Goal: Navigation & Orientation: Go to known website

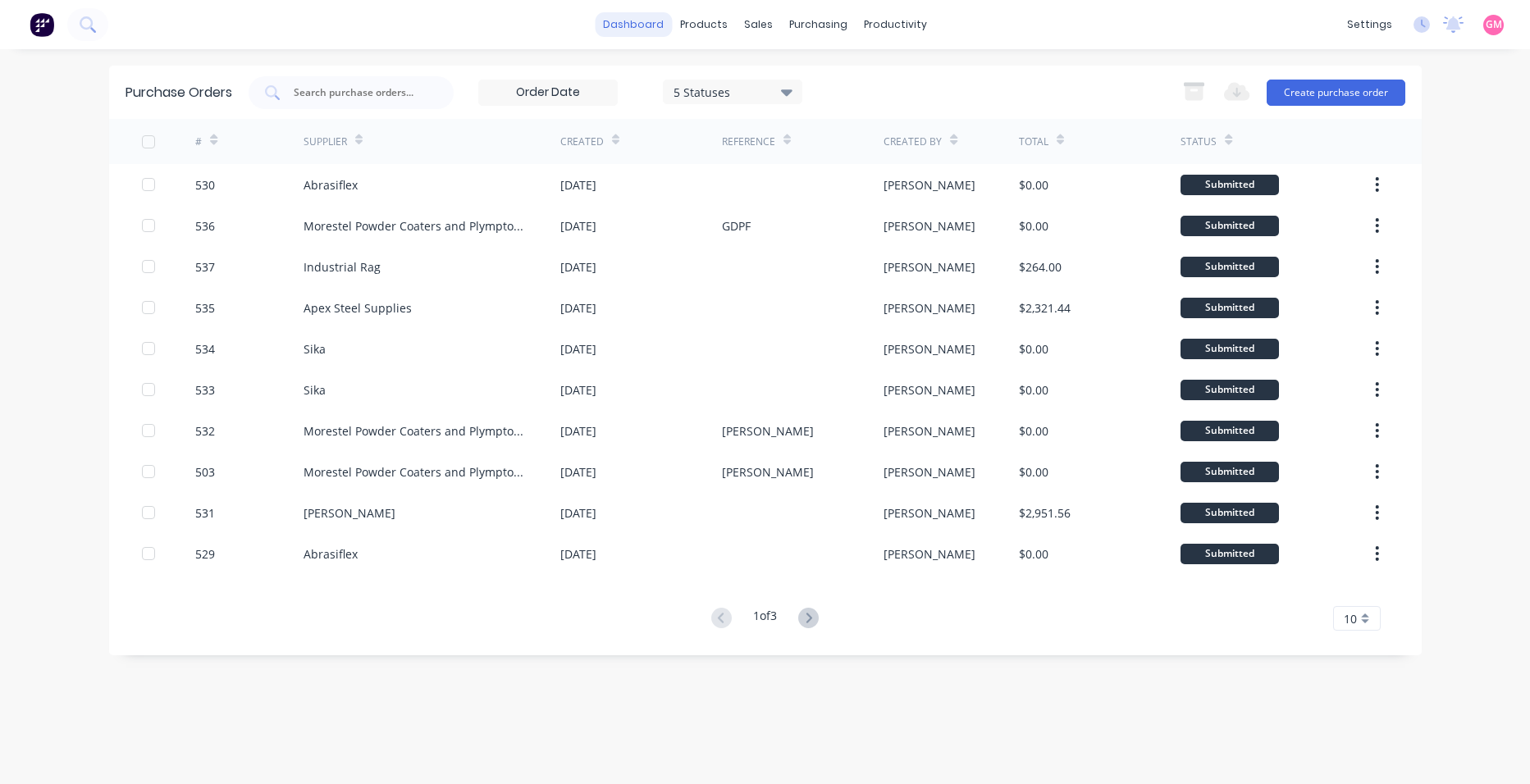
click at [630, 27] on link "dashboard" at bounding box center [633, 24] width 77 height 25
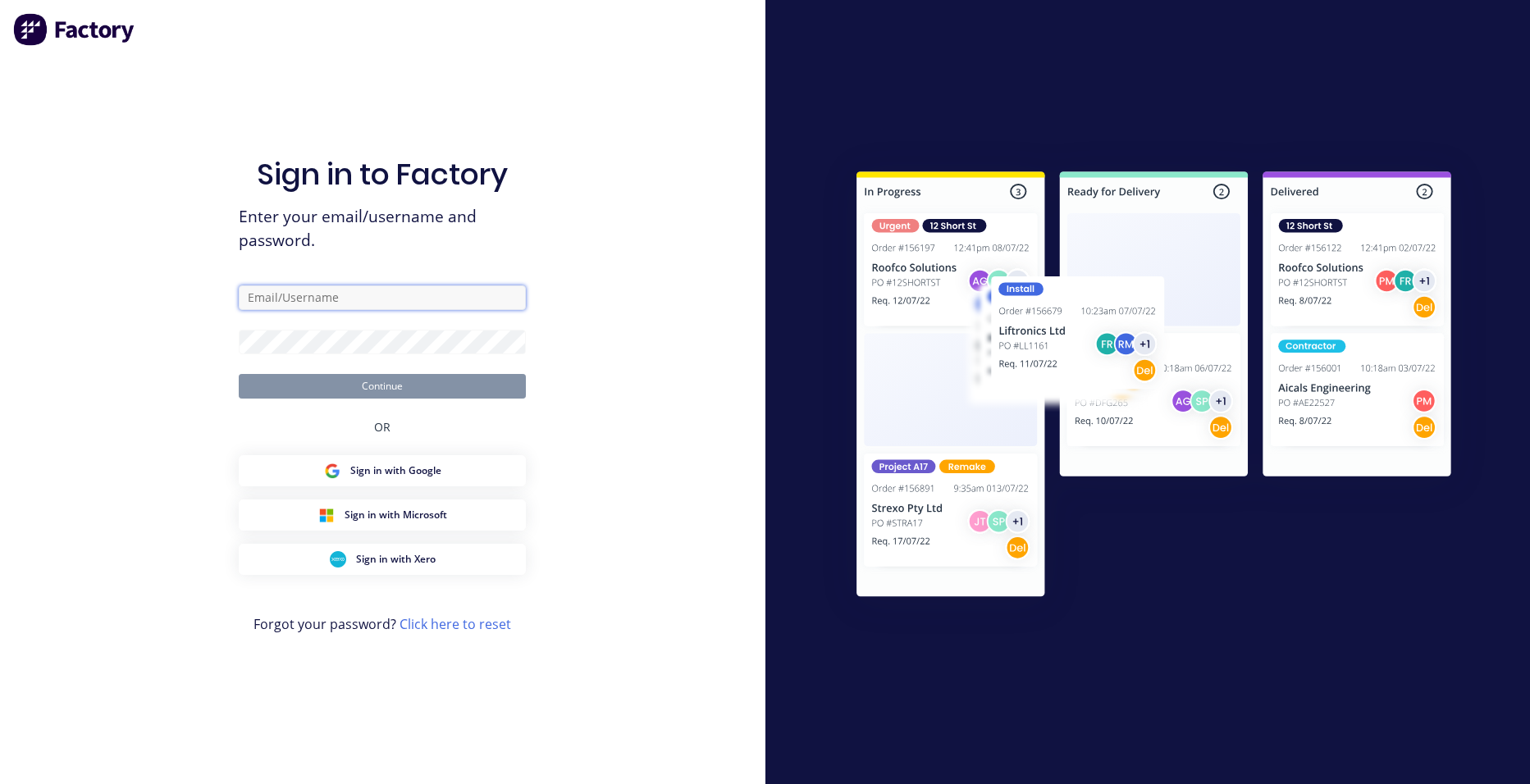
type input "[EMAIL_ADDRESS][DOMAIN_NAME]"
click at [376, 382] on button "Continue" at bounding box center [382, 386] width 287 height 25
